Goal: Information Seeking & Learning: Check status

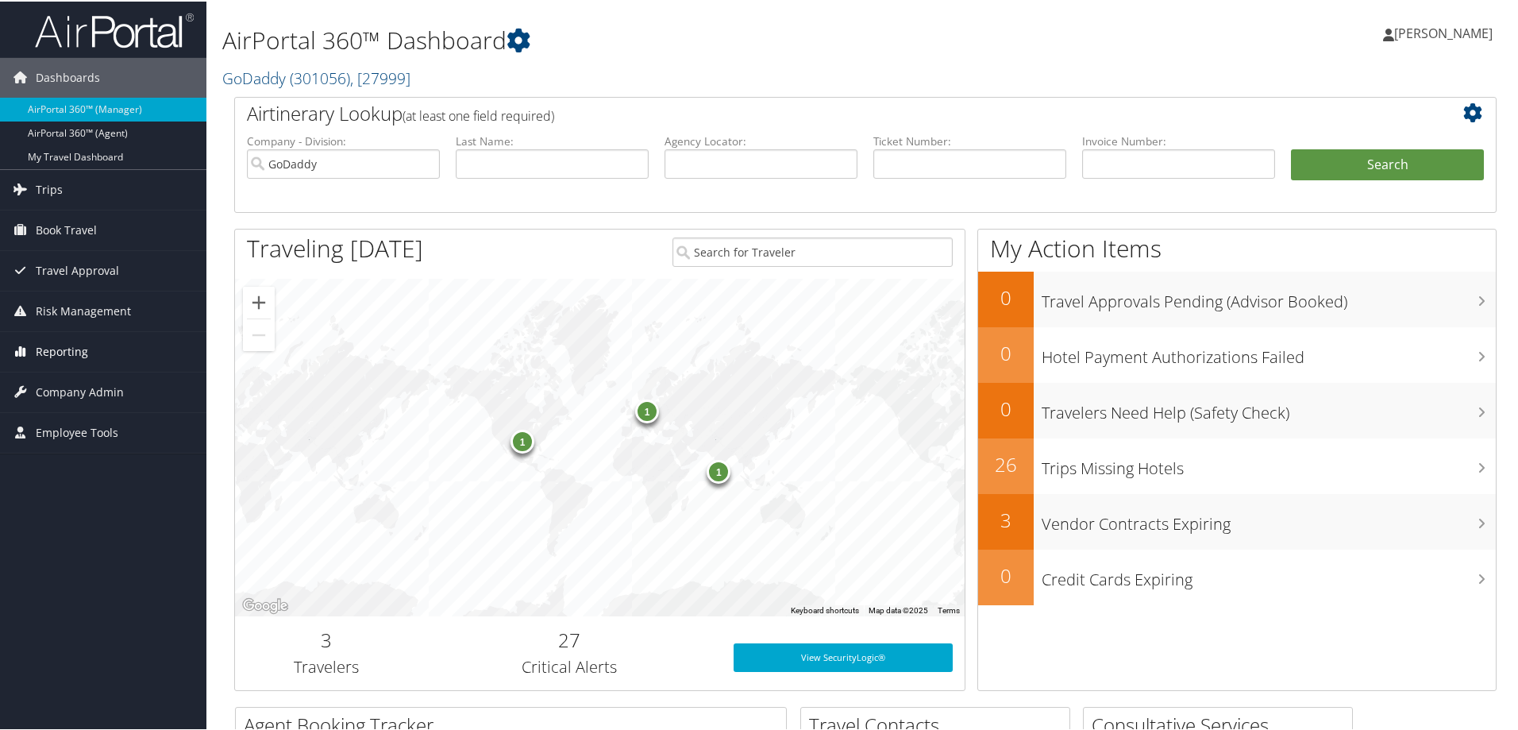
click at [48, 360] on span "Reporting" at bounding box center [62, 350] width 52 height 40
click at [94, 372] on link "Unused Tickets" at bounding box center [103, 382] width 206 height 24
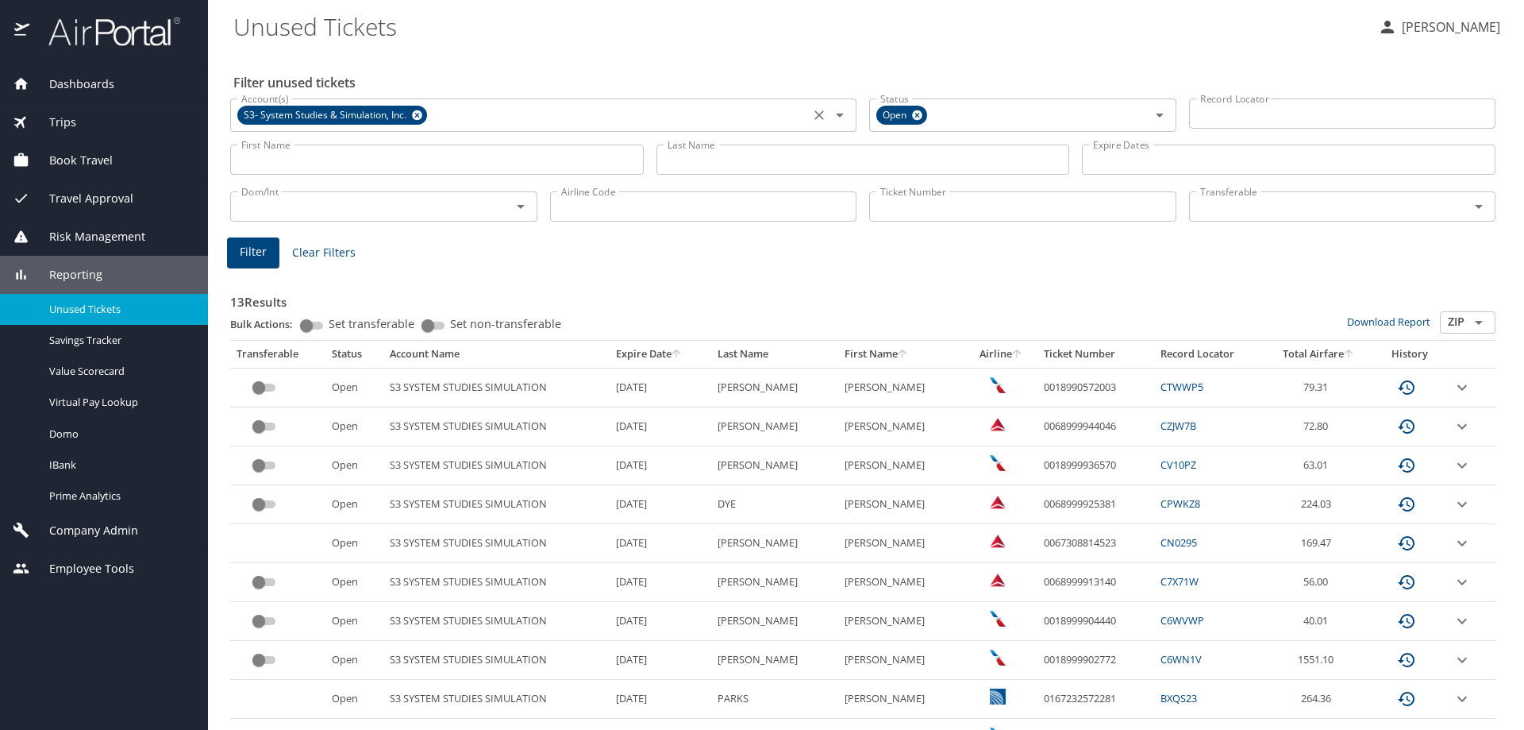
click at [420, 114] on icon at bounding box center [417, 115] width 10 height 10
click at [788, 149] on input "Last Name" at bounding box center [864, 159] width 414 height 30
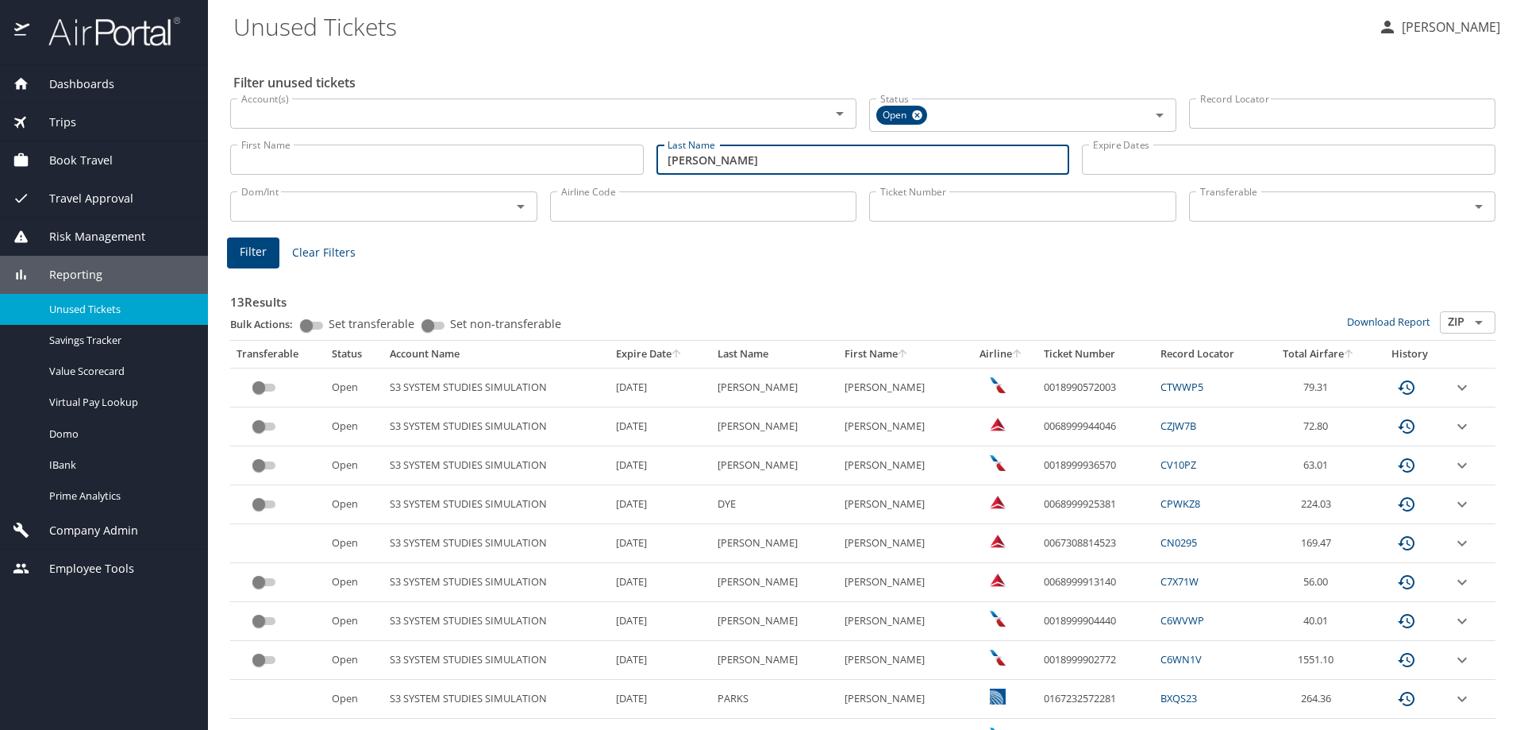
type input "waller"
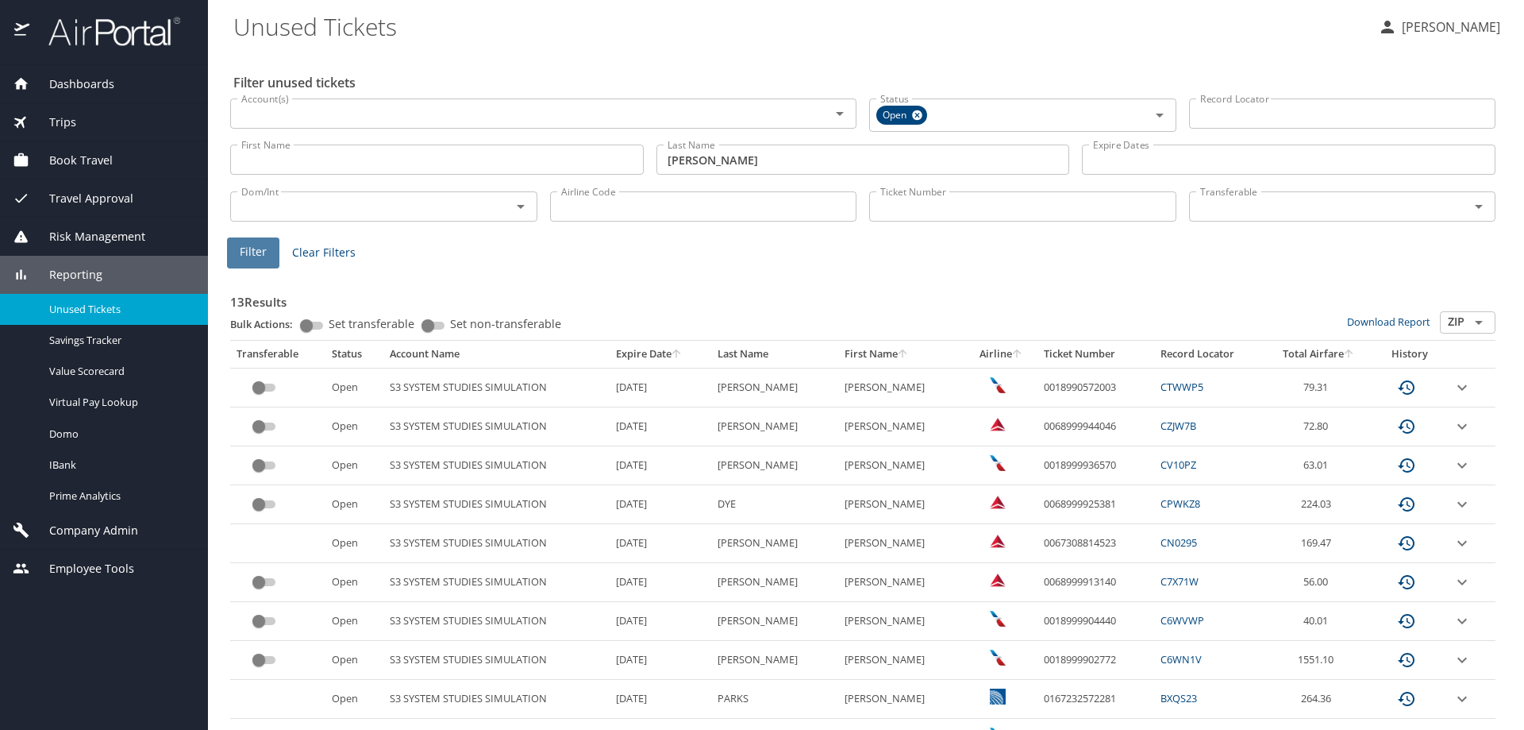
click at [253, 262] on button "Filter" at bounding box center [253, 252] width 52 height 31
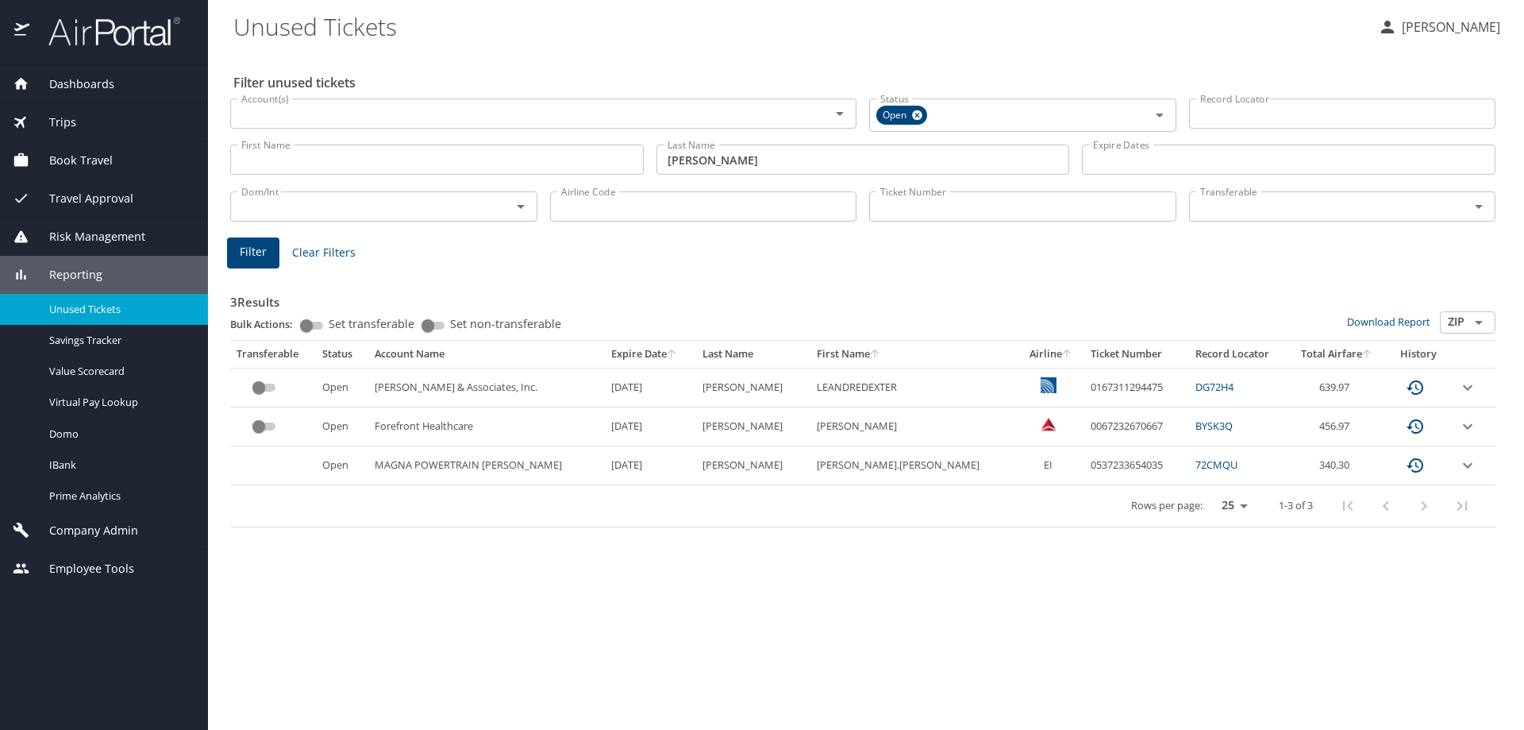
click at [1084, 387] on td "0167311294475" at bounding box center [1136, 387] width 105 height 39
copy td "0167311294475"
drag, startPoint x: 1354, startPoint y: 386, endPoint x: 1274, endPoint y: 389, distance: 79.5
click at [1289, 389] on td "639.97" at bounding box center [1338, 387] width 98 height 39
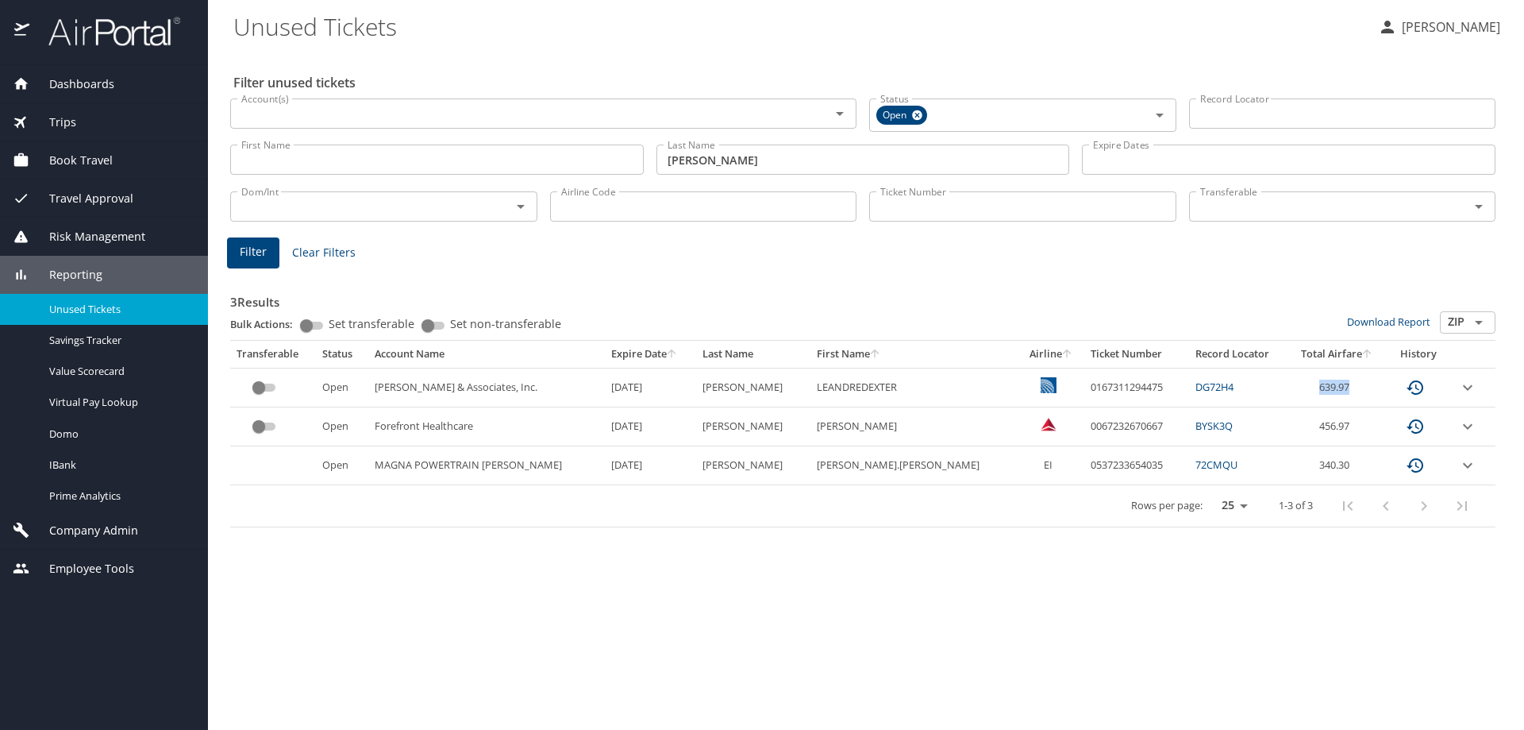
click at [1353, 391] on td "639.97" at bounding box center [1338, 387] width 98 height 39
click at [1084, 386] on td "0167311294475" at bounding box center [1136, 387] width 105 height 39
copy td "0167311294475"
